Goal: Task Accomplishment & Management: Complete application form

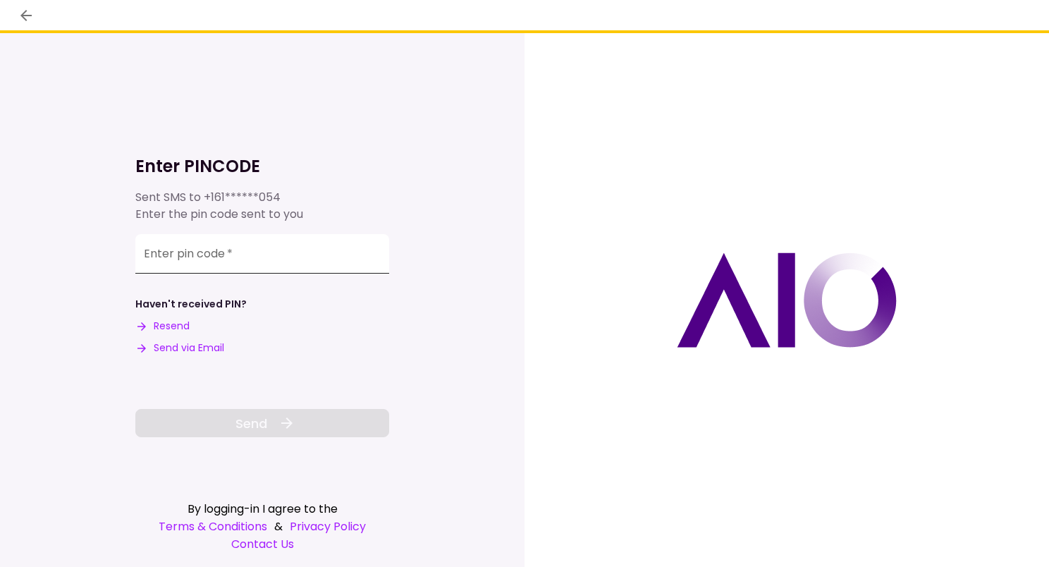
click at [271, 256] on input "Enter pin code   *" at bounding box center [262, 253] width 254 height 39
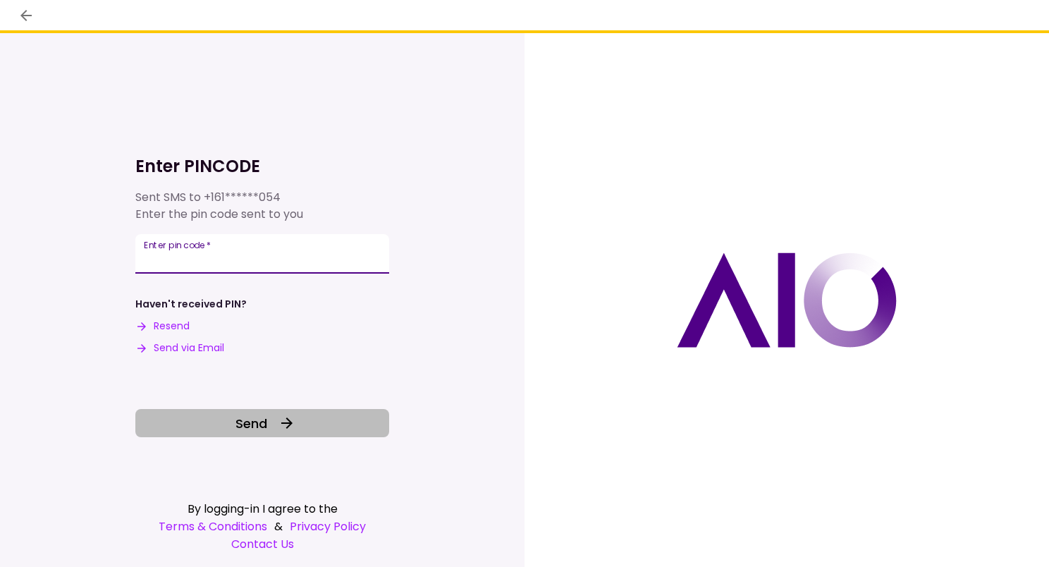
type input "******"
click at [264, 425] on span "Send" at bounding box center [251, 423] width 32 height 19
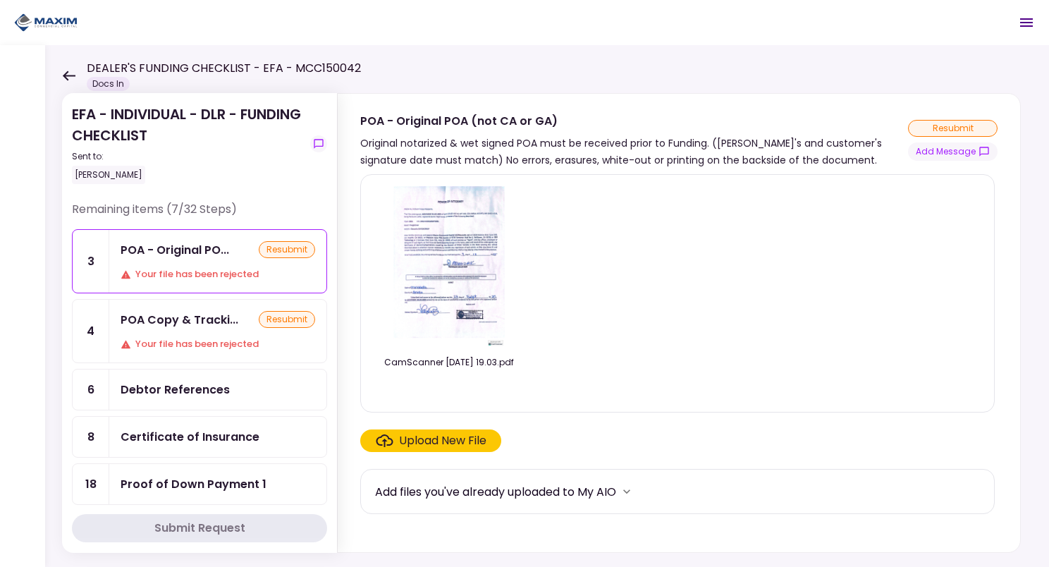
click at [70, 74] on icon at bounding box center [68, 75] width 13 height 11
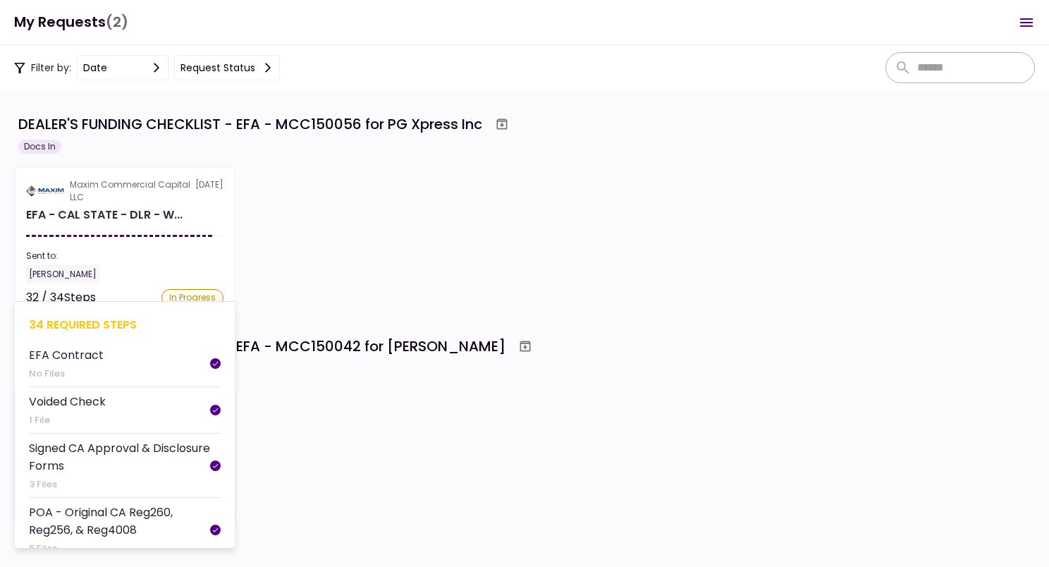
click at [152, 224] on section "Maxim Commercial Capital LLC [DATE] EFA - CAL STATE - DLR - W... Sent to: [PERS…" at bounding box center [124, 234] width 221 height 137
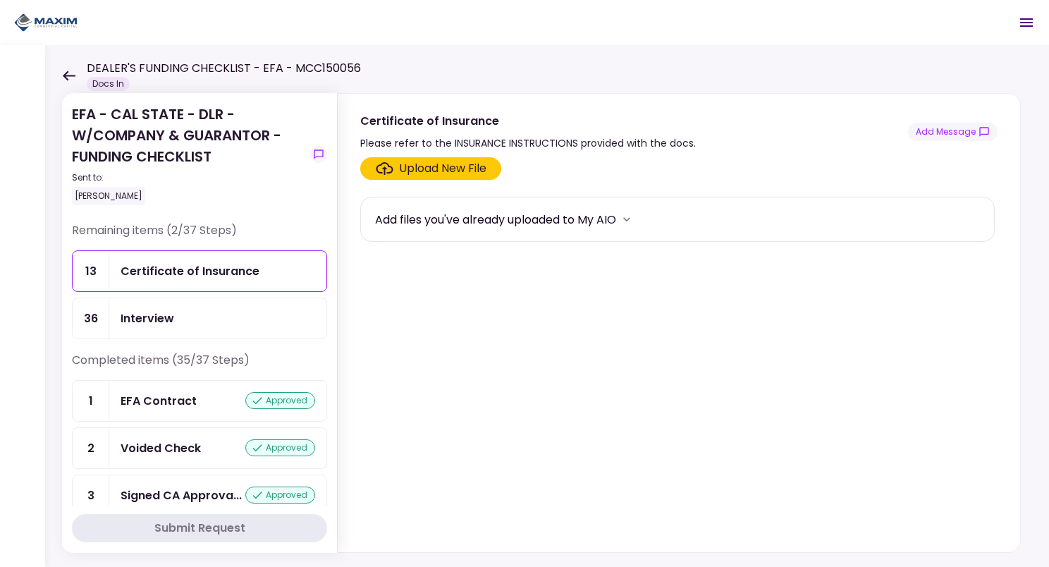
click at [424, 162] on div "Upload New File" at bounding box center [442, 168] width 87 height 17
click at [0, 0] on input "Upload New File" at bounding box center [0, 0] width 0 height 0
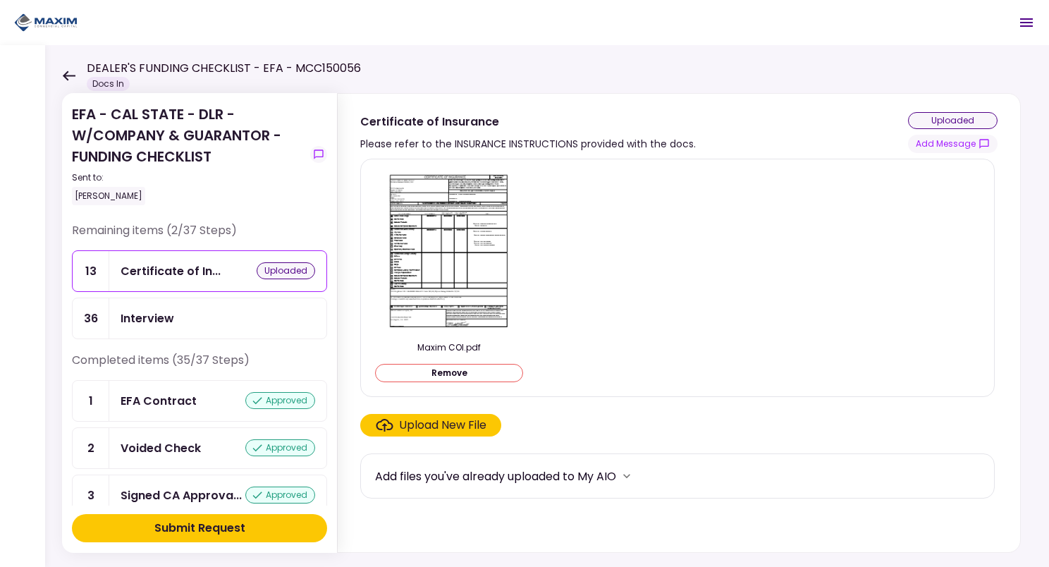
click at [202, 517] on button "Submit Request" at bounding box center [199, 528] width 255 height 28
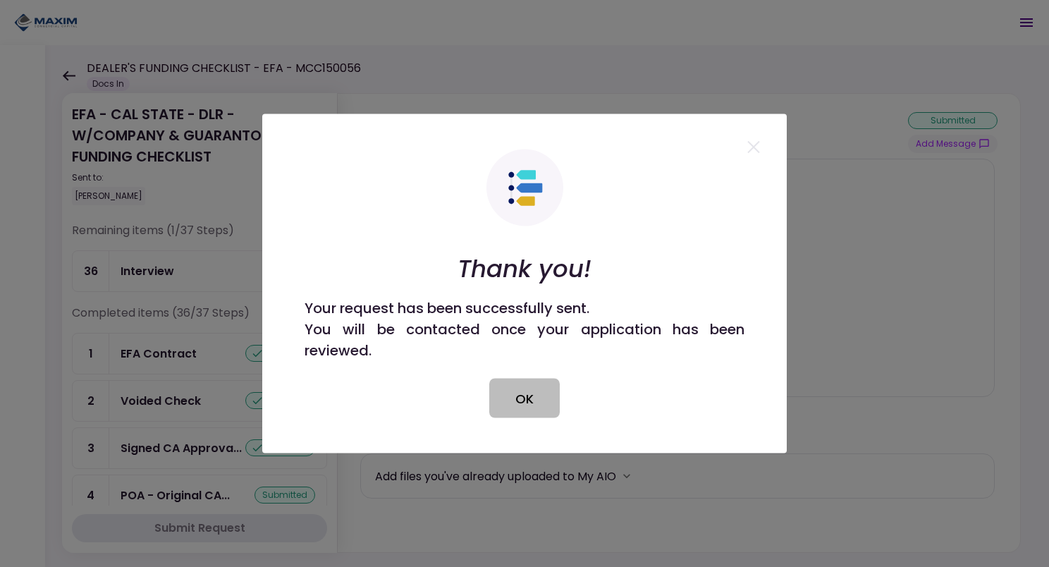
click at [522, 412] on button "OK" at bounding box center [524, 397] width 70 height 39
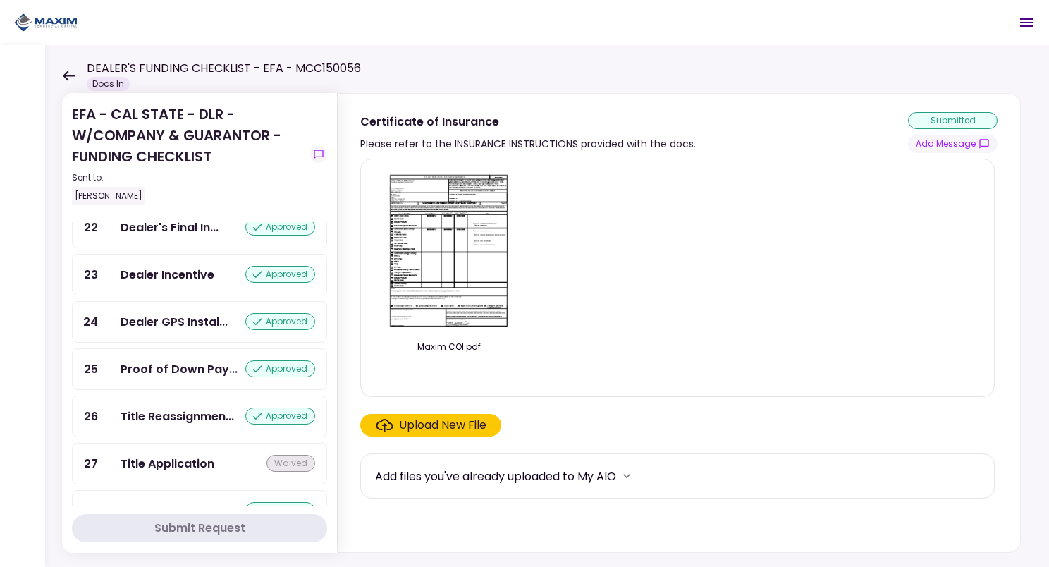
scroll to position [1109, 0]
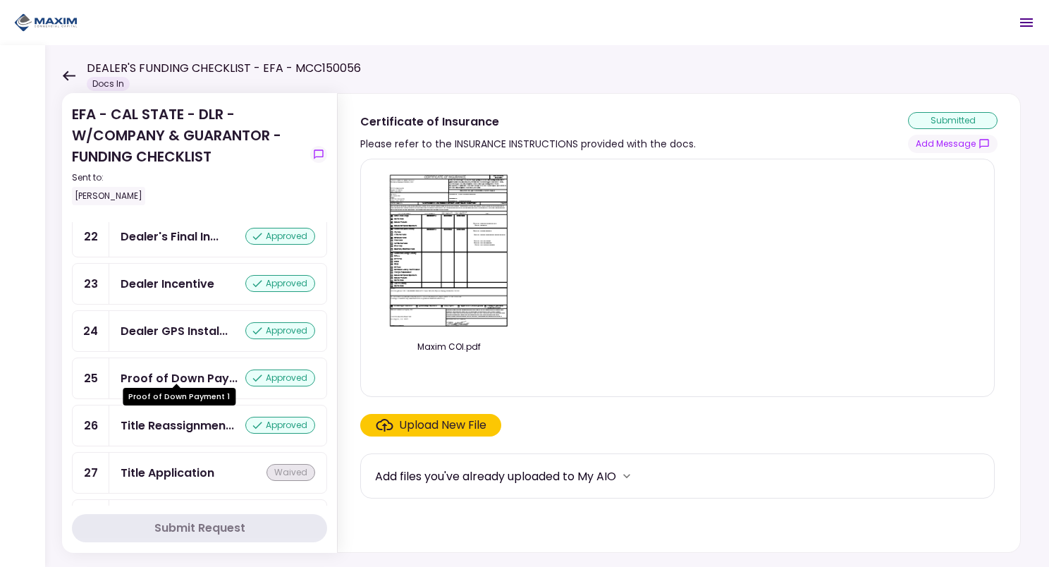
click at [189, 371] on div "Proof of Down Pay..." at bounding box center [179, 378] width 117 height 18
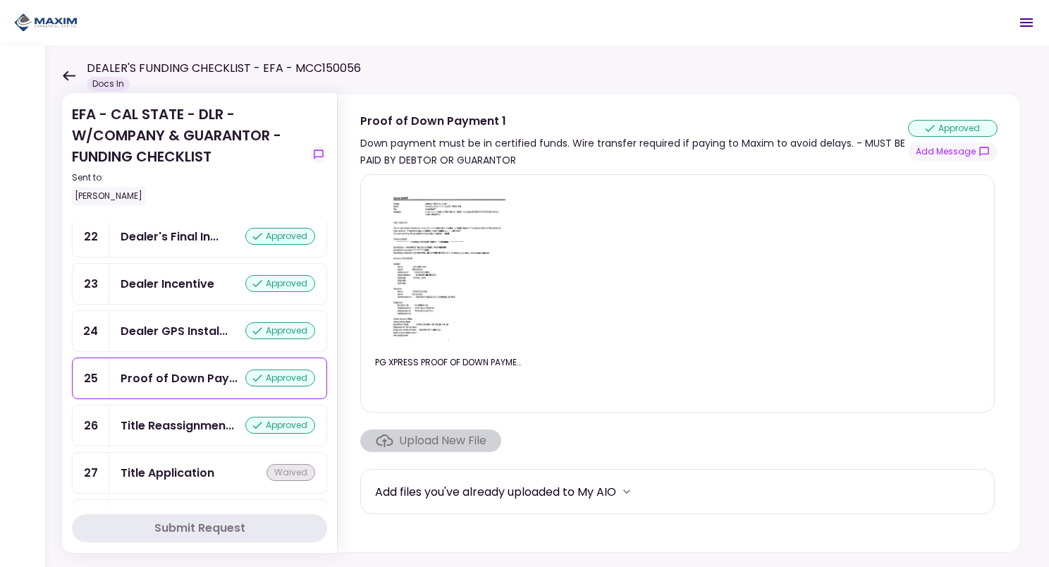
click at [449, 255] on img at bounding box center [448, 266] width 125 height 161
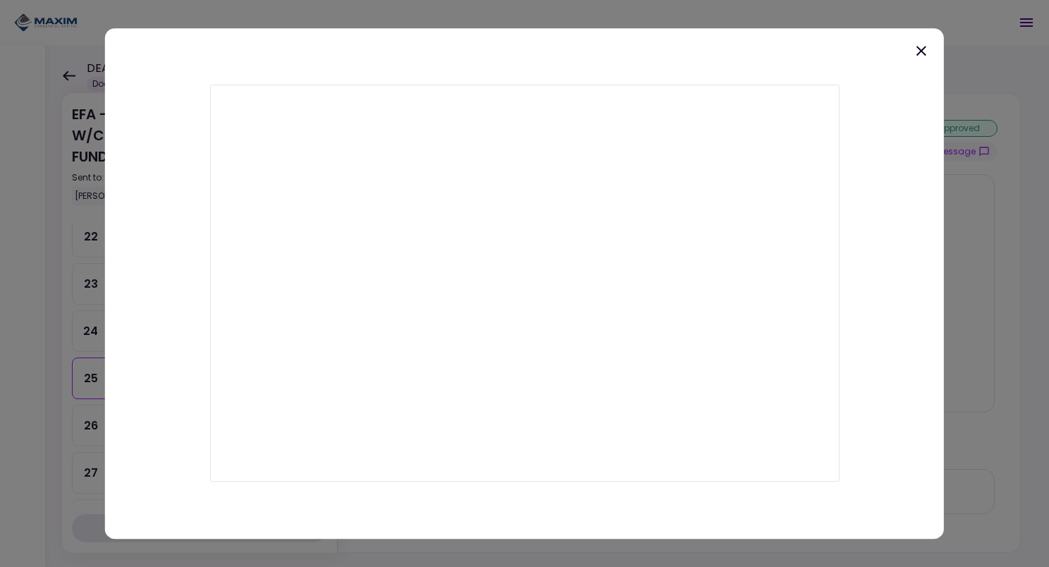
click at [922, 53] on icon at bounding box center [921, 51] width 10 height 10
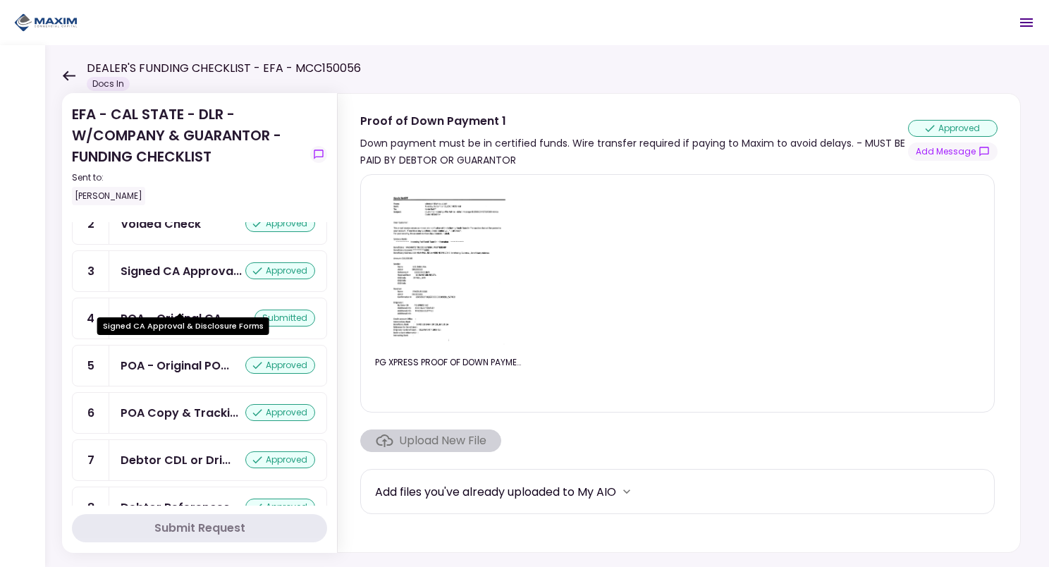
scroll to position [178, 0]
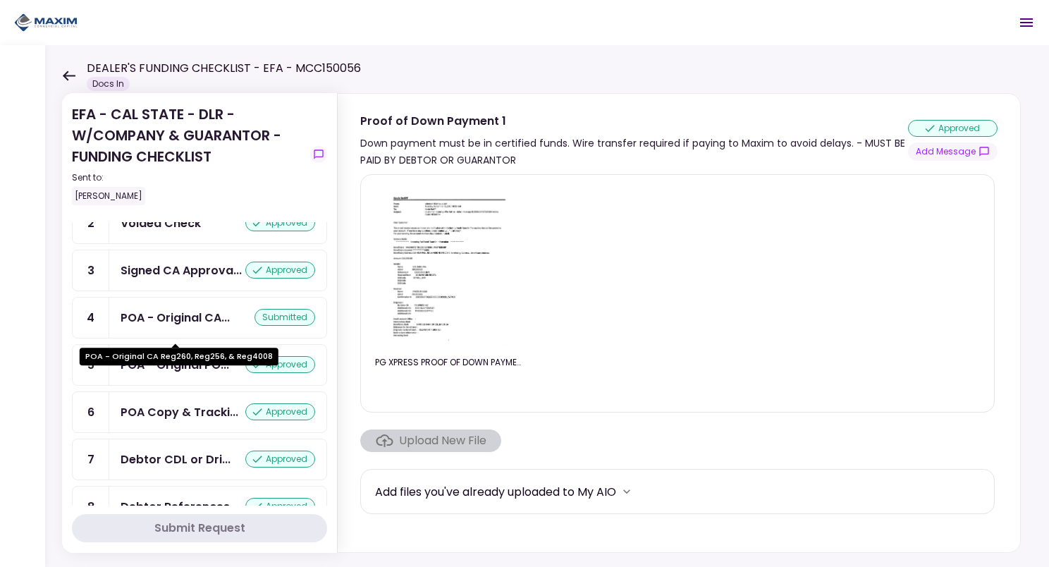
click at [186, 326] on div "POA - Original CA..." at bounding box center [175, 318] width 109 height 18
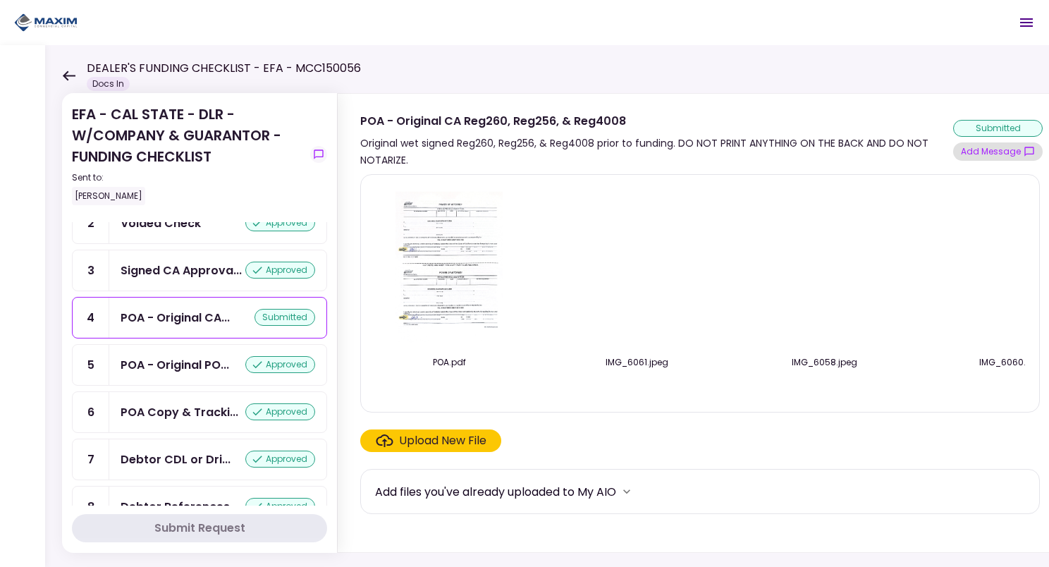
click at [984, 150] on button "Add Message" at bounding box center [997, 151] width 89 height 18
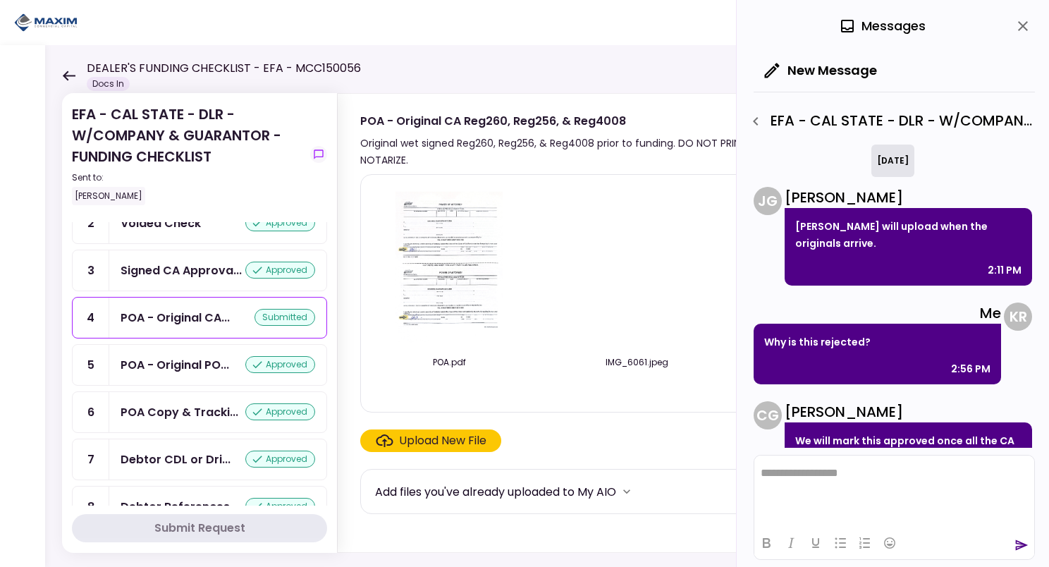
scroll to position [409, 0]
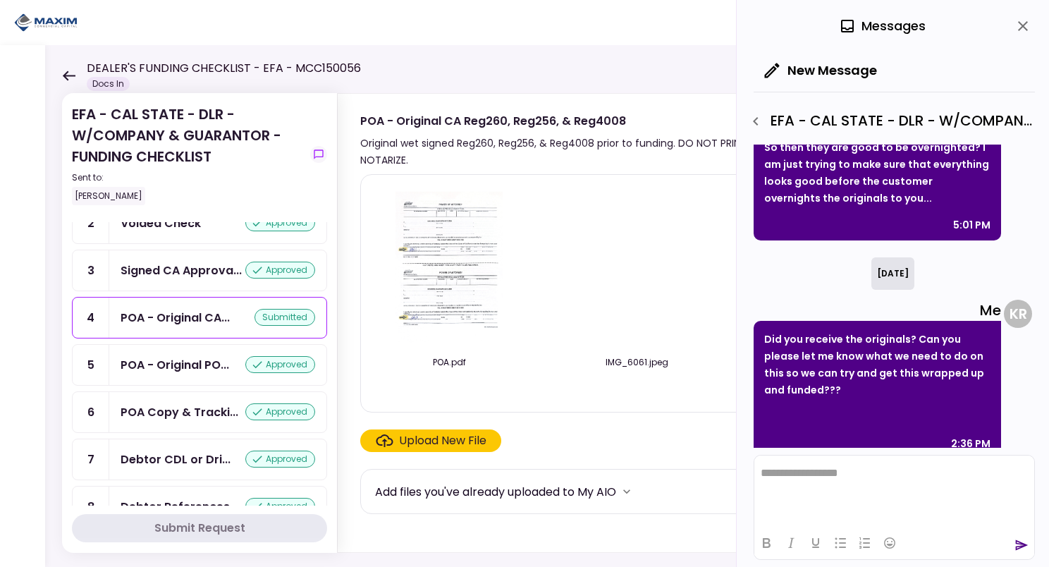
click at [953, 142] on button "Add Message" at bounding box center [997, 151] width 89 height 18
click at [810, 490] on html "**********" at bounding box center [894, 472] width 280 height 35
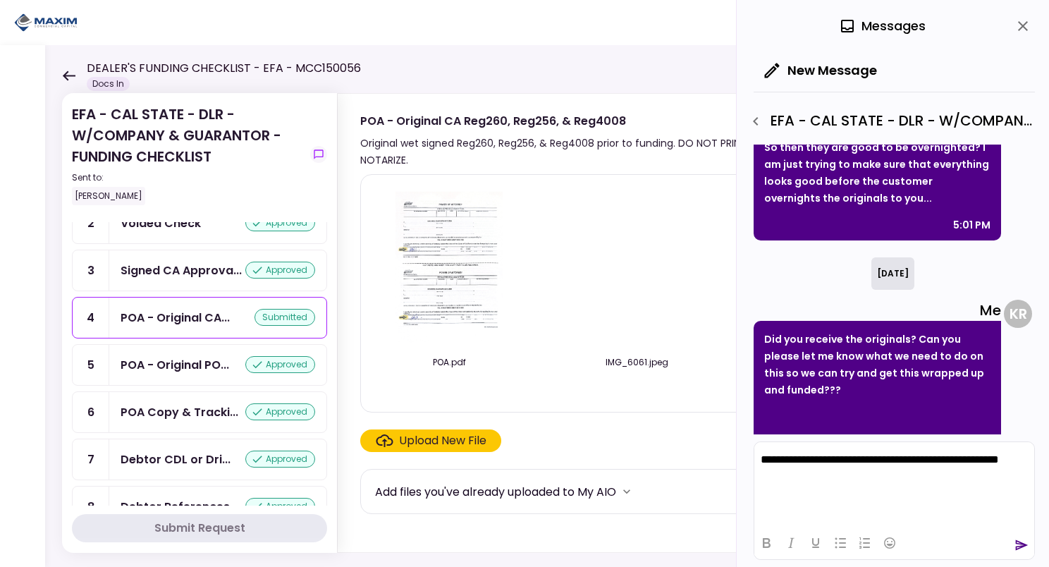
click at [1018, 543] on icon "send" at bounding box center [1022, 545] width 13 height 11
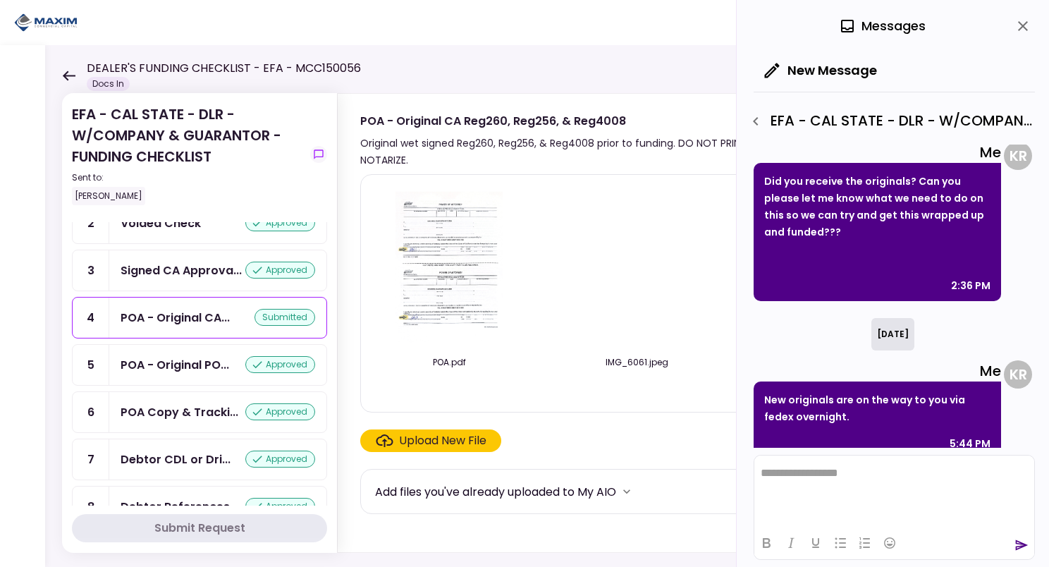
scroll to position [224, 0]
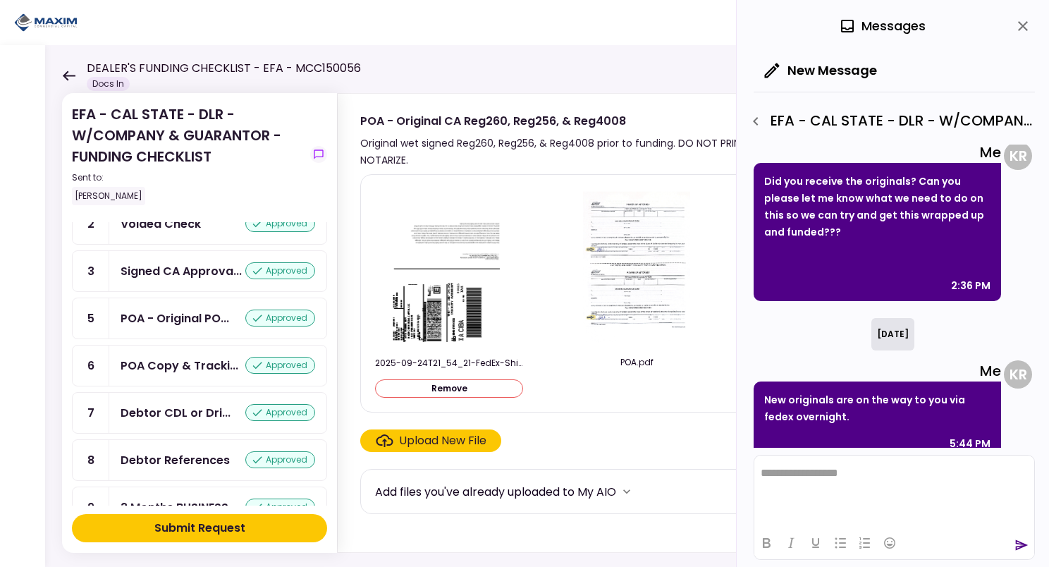
click at [235, 519] on div "Submit Request" at bounding box center [199, 527] width 91 height 17
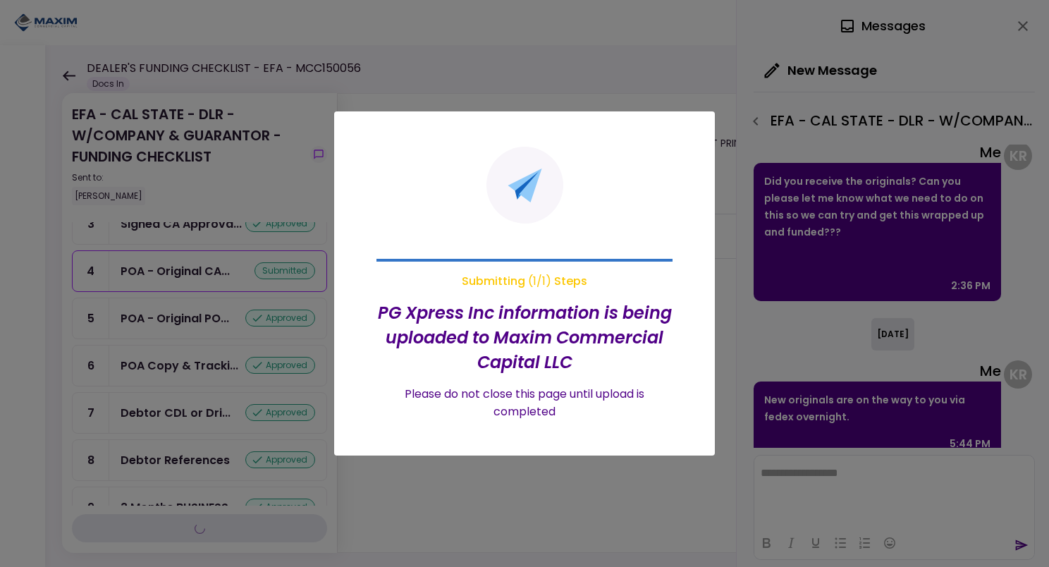
scroll to position [178, 0]
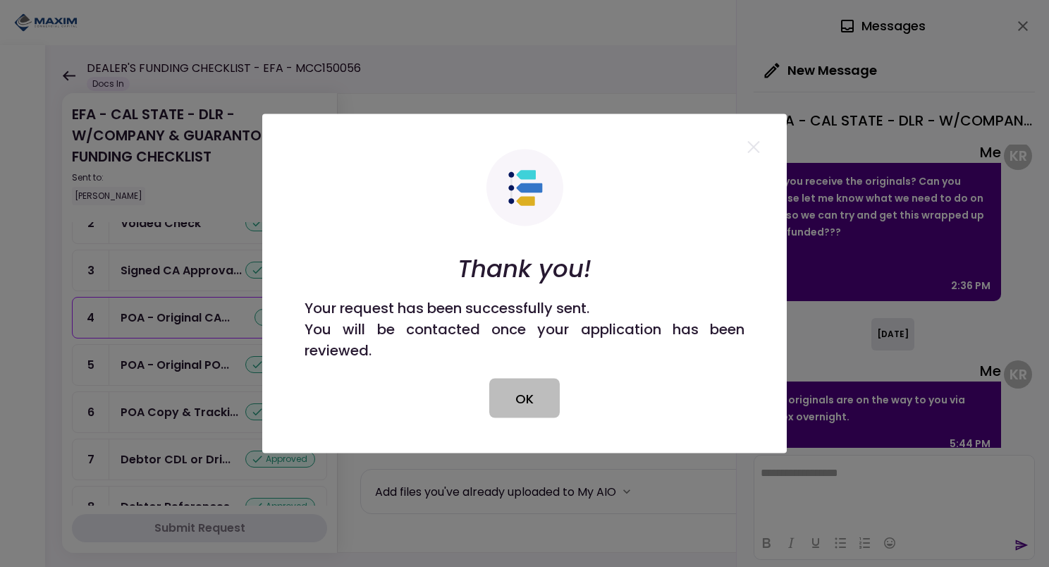
click at [529, 400] on button "OK" at bounding box center [524, 397] width 70 height 39
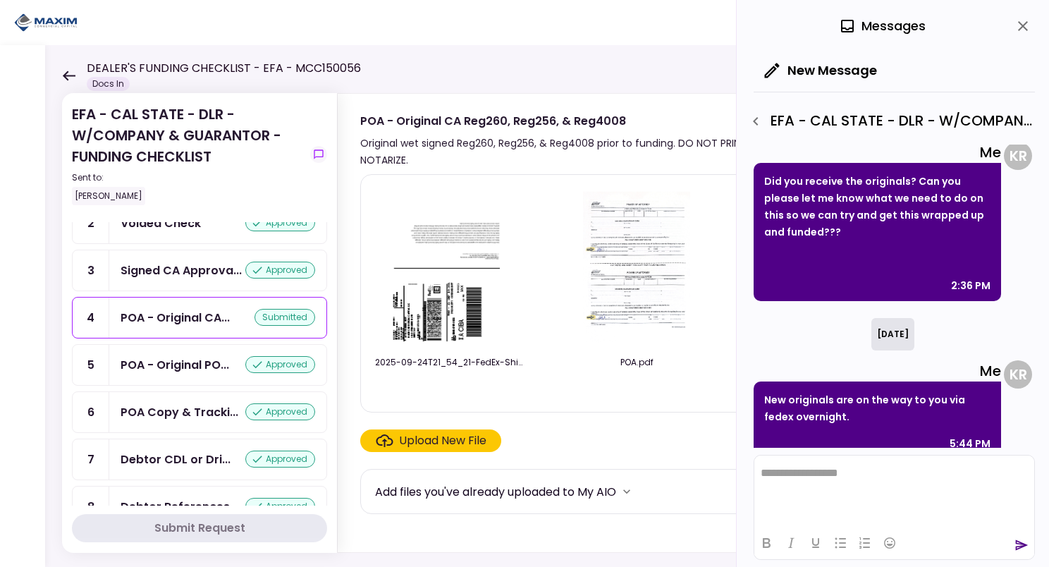
click at [72, 73] on icon at bounding box center [68, 75] width 13 height 11
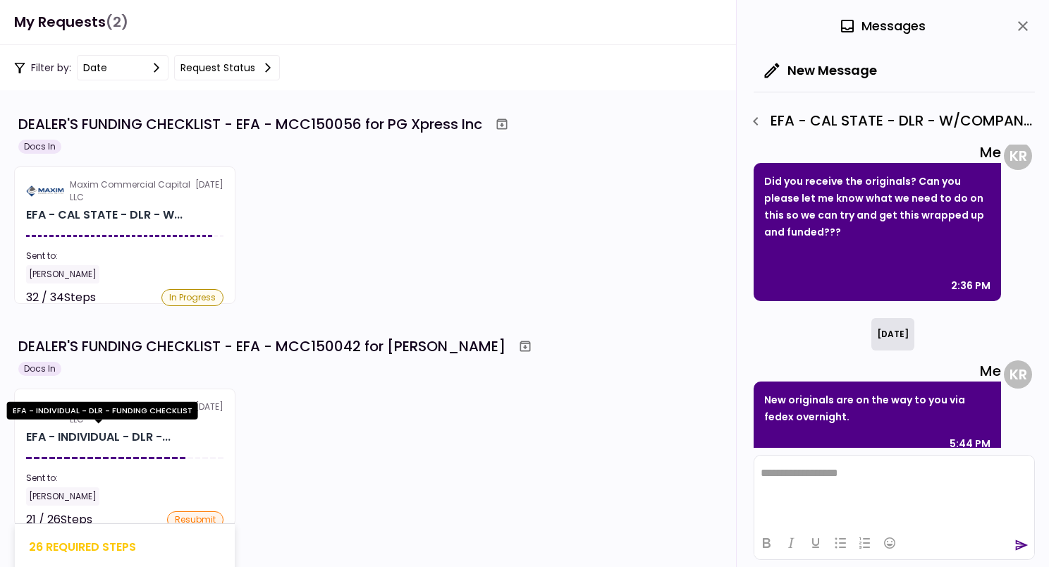
click at [101, 438] on div "EFA - INDIVIDUAL - DLR -..." at bounding box center [98, 436] width 144 height 17
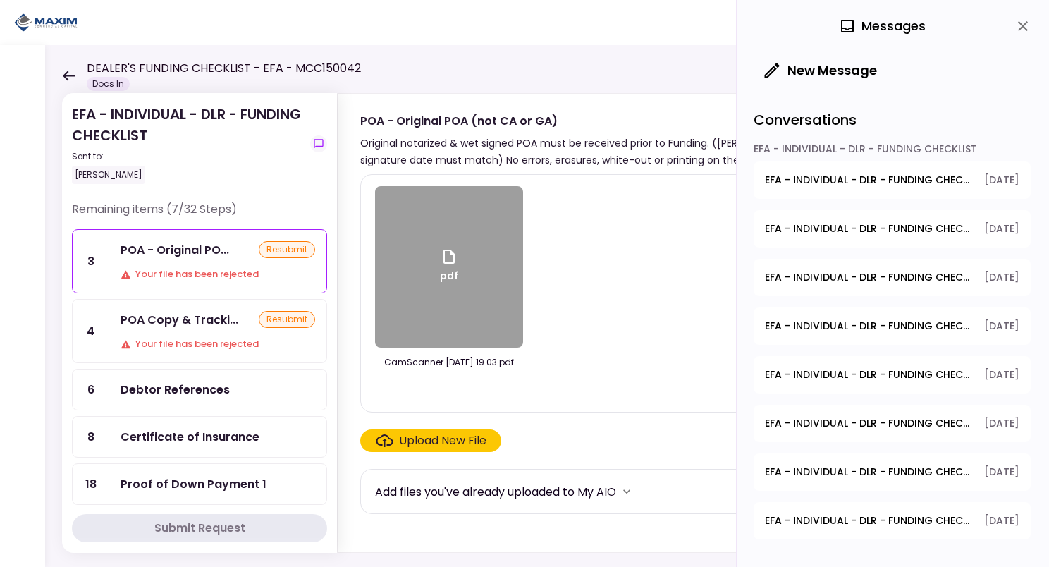
click at [214, 279] on div "Your file has been rejected" at bounding box center [218, 274] width 195 height 14
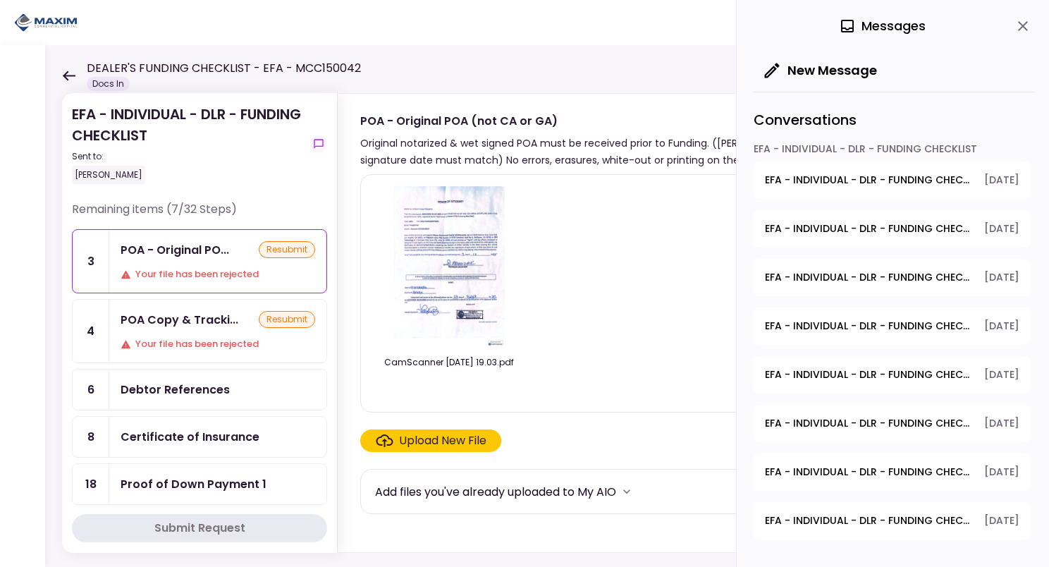
click at [206, 337] on div "Your file has been rejected" at bounding box center [218, 344] width 195 height 14
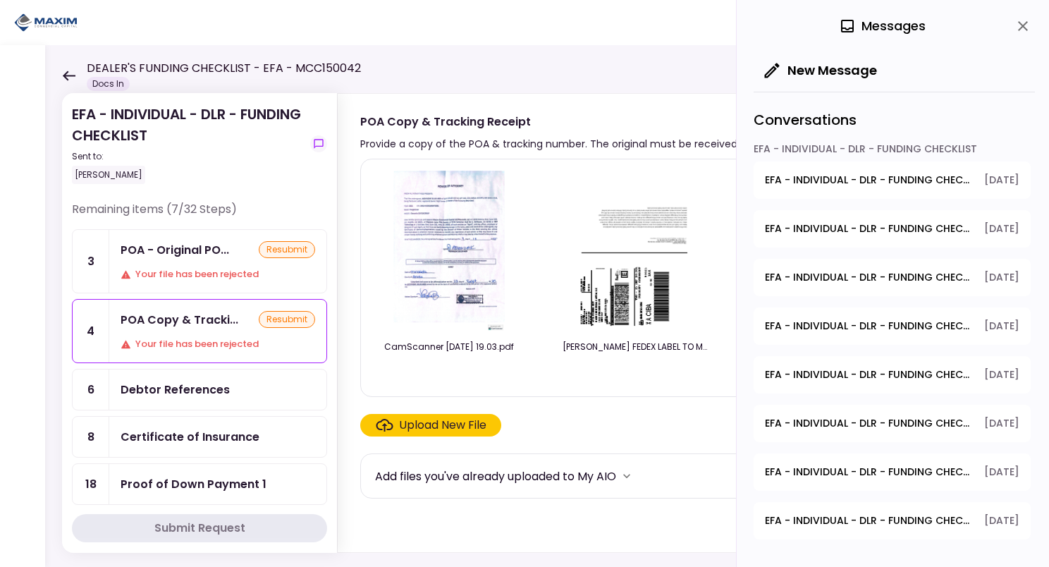
click at [1024, 23] on icon "close" at bounding box center [1023, 26] width 10 height 10
